Goal: Use online tool/utility: Utilize a website feature to perform a specific function

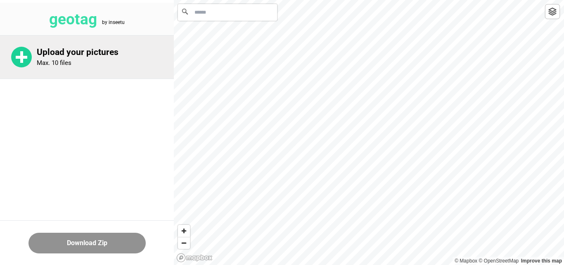
click at [71, 55] on p "Upload your pictures" at bounding box center [105, 52] width 137 height 10
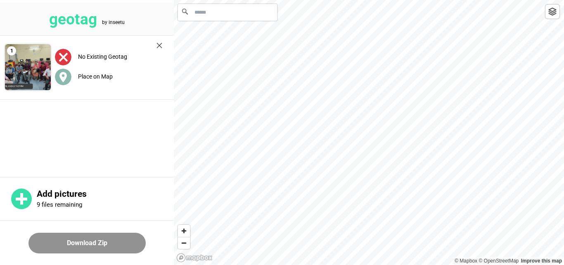
click at [95, 78] on label "Place on Map" at bounding box center [95, 76] width 35 height 7
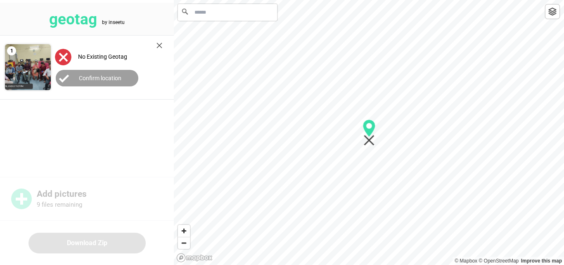
click at [95, 77] on label "Confirm location" at bounding box center [100, 78] width 43 height 7
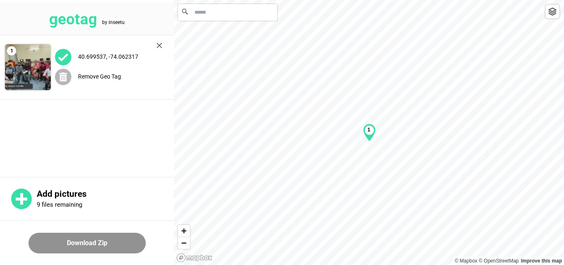
click at [93, 78] on label "Remove Geo Tag" at bounding box center [99, 76] width 43 height 7
click at [79, 77] on label "Place on Map" at bounding box center [95, 76] width 35 height 7
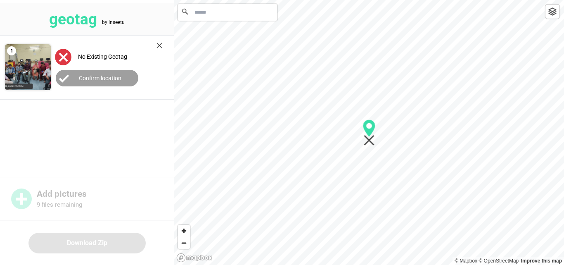
drag, startPoint x: 95, startPoint y: 76, endPoint x: 86, endPoint y: 76, distance: 8.7
click at [86, 76] on label "Confirm location" at bounding box center [100, 78] width 43 height 7
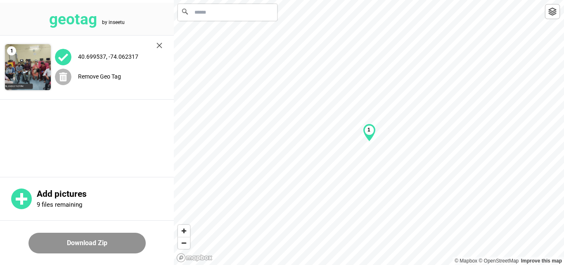
click at [85, 78] on label "Remove Geo Tag" at bounding box center [99, 76] width 43 height 7
click at [30, 76] on img at bounding box center [28, 67] width 46 height 46
click at [220, 19] on input "Search" at bounding box center [227, 12] width 99 height 17
paste input "**********"
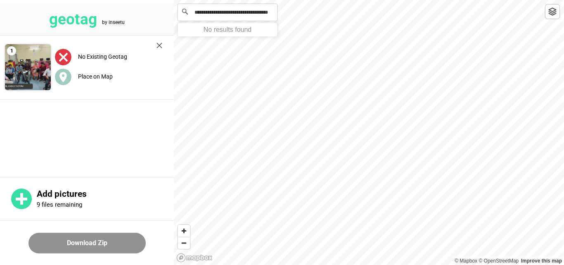
click at [218, 9] on input "**********" at bounding box center [227, 12] width 99 height 17
paste input "**********"
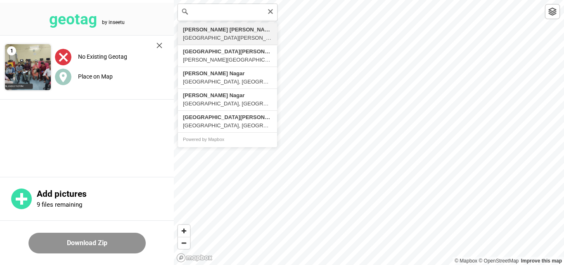
type input "**********"
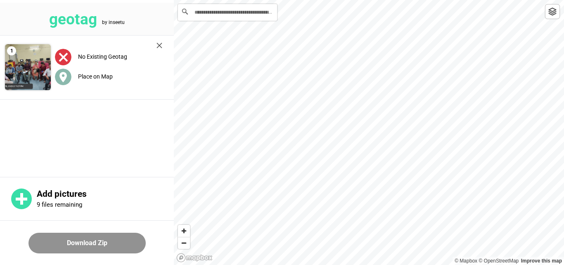
click at [69, 78] on circle at bounding box center [63, 77] width 17 height 17
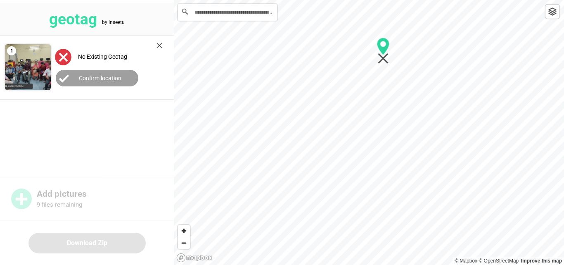
drag, startPoint x: 370, startPoint y: 130, endPoint x: 383, endPoint y: 50, distance: 81.2
click at [384, 48] on icon "Map marker" at bounding box center [383, 46] width 12 height 17
click at [83, 77] on label "Confirm location" at bounding box center [100, 78] width 43 height 7
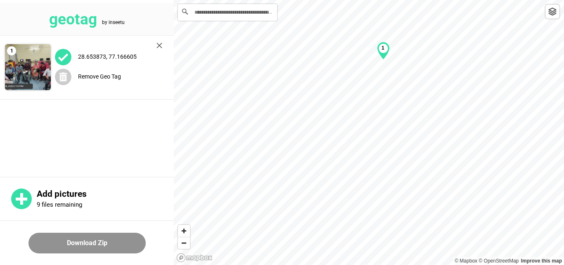
click at [91, 244] on button "Download Zip" at bounding box center [87, 243] width 117 height 21
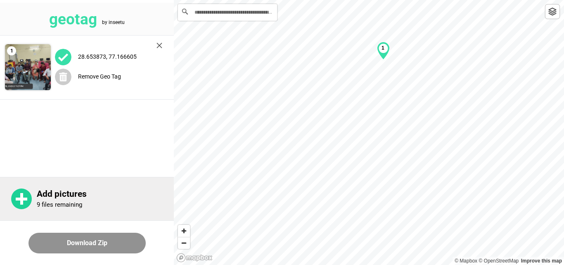
click at [121, 205] on div "Add pictures 9 files remaining" at bounding box center [105, 199] width 137 height 20
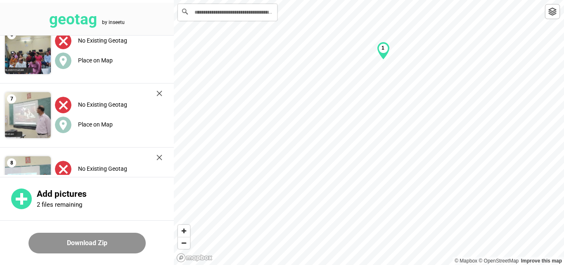
scroll to position [373, 0]
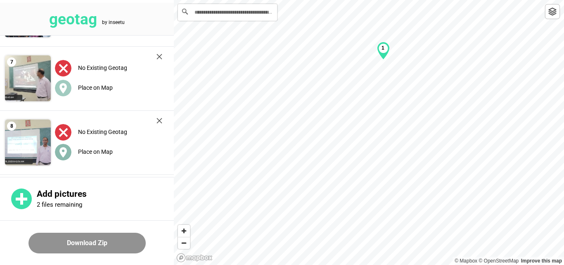
click at [66, 153] on icon at bounding box center [62, 152] width 7 height 10
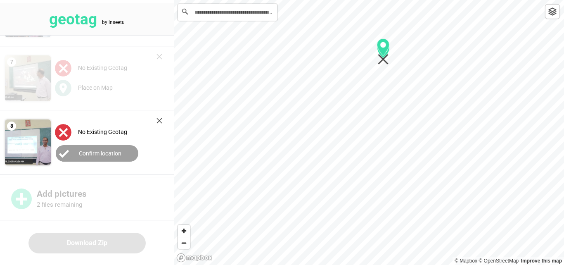
drag, startPoint x: 371, startPoint y: 136, endPoint x: 385, endPoint y: 55, distance: 82.2
click at [385, 55] on icon "Map marker" at bounding box center [383, 51] width 13 height 26
click at [64, 152] on circle at bounding box center [64, 153] width 17 height 17
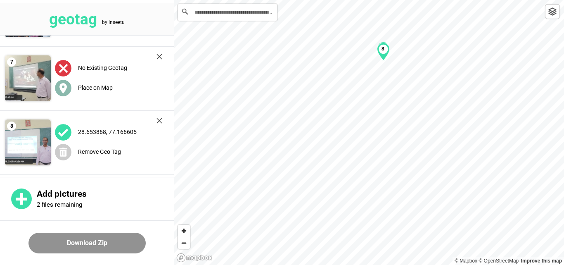
click at [67, 88] on circle at bounding box center [63, 88] width 17 height 17
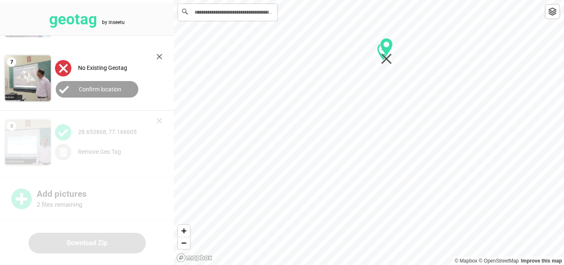
drag, startPoint x: 371, startPoint y: 131, endPoint x: 388, endPoint y: 50, distance: 83.2
click at [388, 50] on icon "Map marker" at bounding box center [386, 46] width 12 height 17
click at [65, 91] on circle at bounding box center [64, 89] width 17 height 17
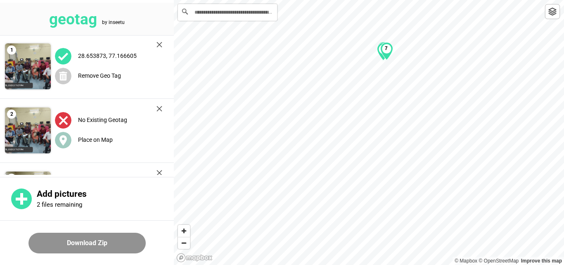
scroll to position [0, 0]
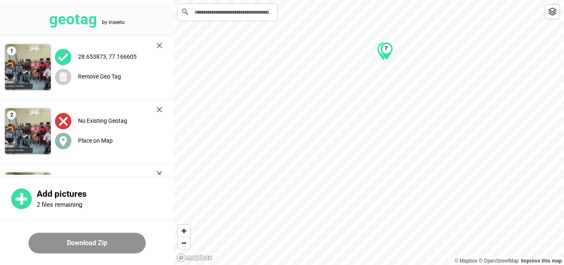
click at [66, 140] on icon at bounding box center [62, 141] width 7 height 10
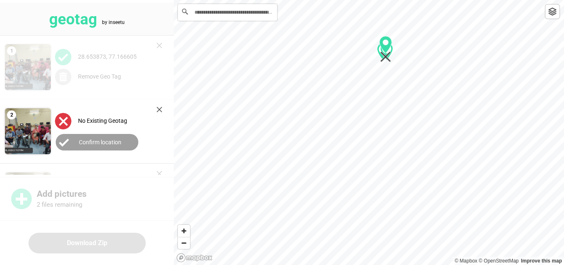
drag, startPoint x: 372, startPoint y: 130, endPoint x: 389, endPoint y: 47, distance: 85.1
click at [389, 47] on icon "Map marker" at bounding box center [386, 44] width 12 height 17
click at [60, 142] on icon at bounding box center [63, 142] width 9 height 7
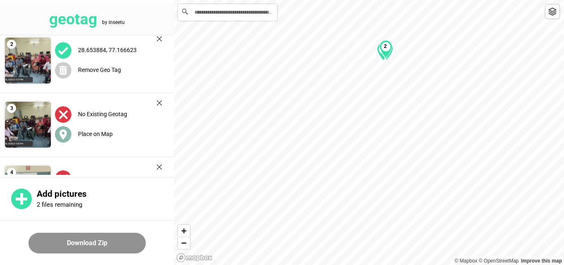
scroll to position [83, 0]
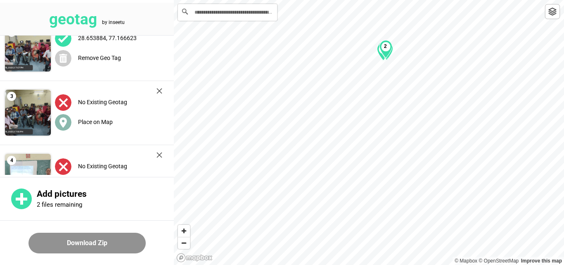
click at [69, 122] on circle at bounding box center [63, 122] width 17 height 17
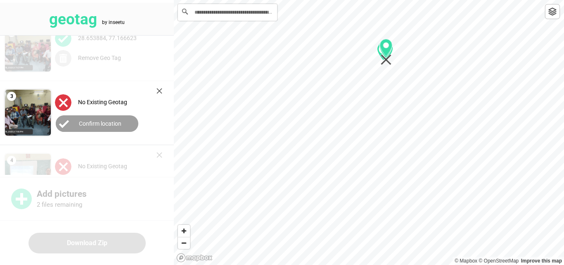
drag, startPoint x: 373, startPoint y: 134, endPoint x: 390, endPoint y: 53, distance: 82.3
click at [390, 53] on icon "Map marker" at bounding box center [386, 52] width 13 height 26
click at [72, 125] on circle at bounding box center [64, 123] width 17 height 17
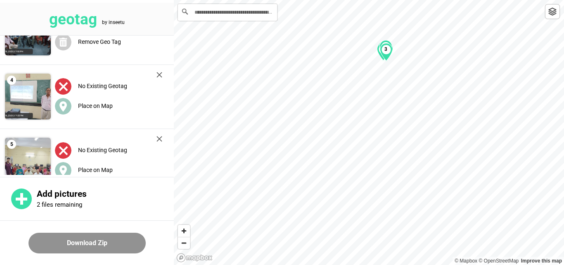
scroll to position [165, 0]
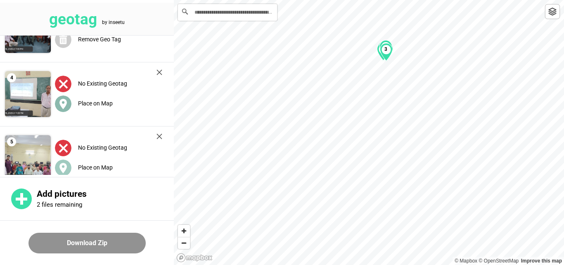
click at [65, 105] on icon at bounding box center [62, 104] width 7 height 10
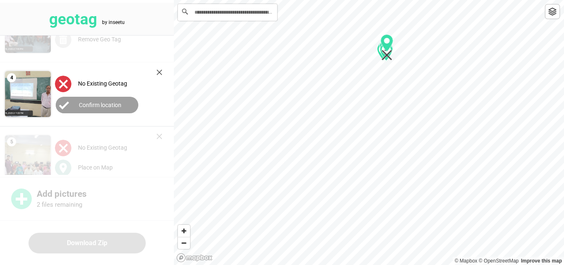
drag, startPoint x: 370, startPoint y: 125, endPoint x: 388, endPoint y: 40, distance: 86.9
click at [388, 40] on circle "Map marker" at bounding box center [387, 41] width 6 height 6
click at [63, 106] on icon at bounding box center [63, 105] width 9 height 7
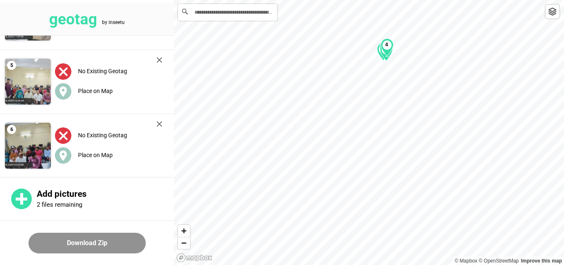
scroll to position [248, 0]
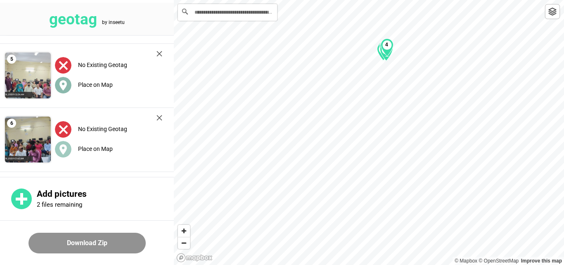
click at [64, 86] on icon at bounding box center [62, 85] width 7 height 10
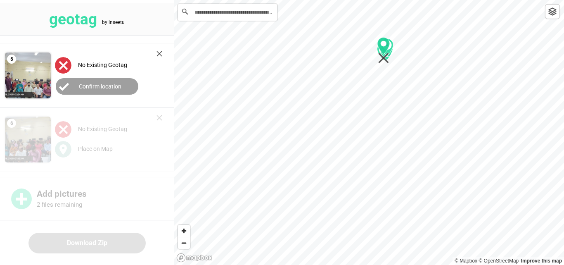
drag, startPoint x: 370, startPoint y: 129, endPoint x: 379, endPoint y: 51, distance: 78.7
click at [384, 0] on div "1 8 7 2 3 4" at bounding box center [369, 0] width 390 height 0
click at [66, 86] on icon at bounding box center [63, 86] width 9 height 7
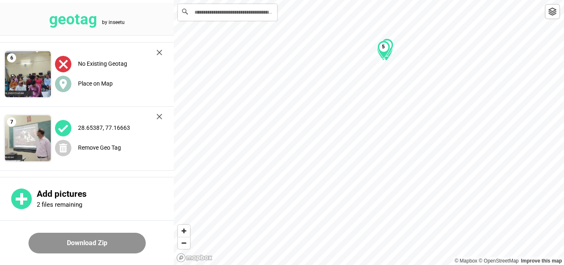
scroll to position [331, 0]
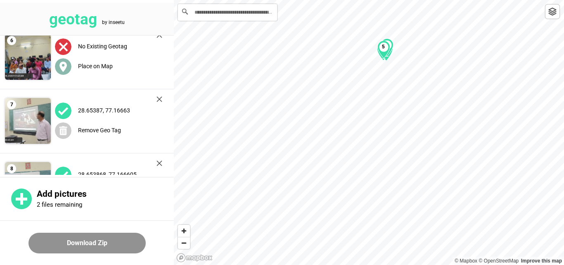
click at [63, 69] on icon at bounding box center [62, 67] width 7 height 10
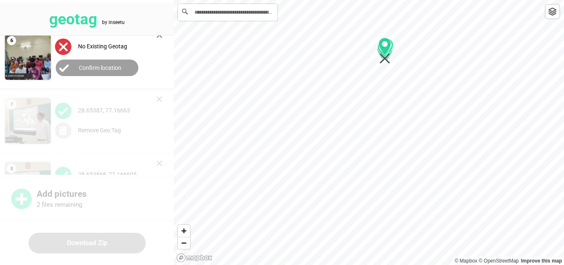
drag, startPoint x: 369, startPoint y: 128, endPoint x: 384, endPoint y: 46, distance: 83.3
click at [384, 46] on circle "Map marker" at bounding box center [385, 44] width 6 height 6
click at [67, 67] on icon at bounding box center [63, 68] width 9 height 7
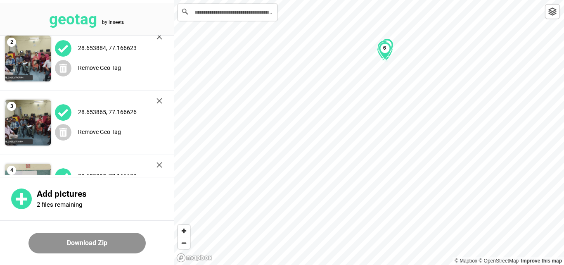
scroll to position [0, 0]
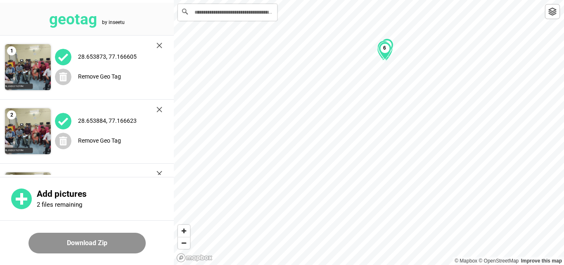
click at [73, 243] on button "Download Zip" at bounding box center [87, 243] width 117 height 21
